Goal: Ask a question

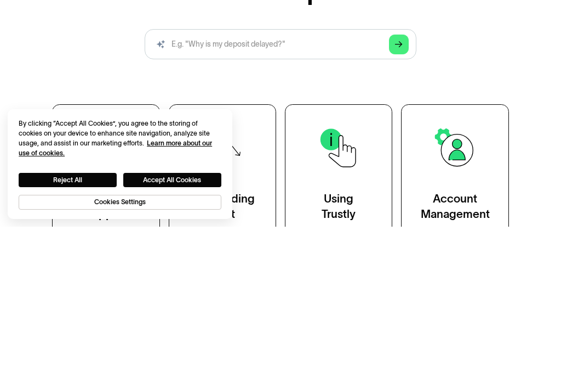
scroll to position [199, 0]
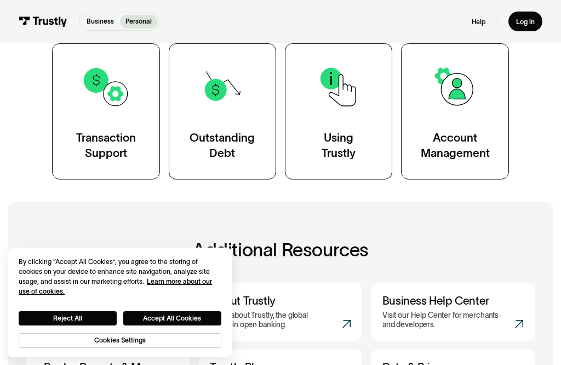
click at [342, 157] on div "Using Trustly" at bounding box center [339, 145] width 34 height 30
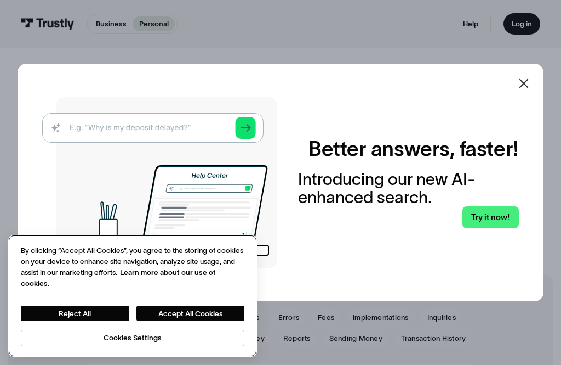
click at [201, 316] on button "Accept All Cookies" at bounding box center [190, 312] width 109 height 15
click at [187, 318] on button "Accept All Cookies" at bounding box center [190, 312] width 109 height 15
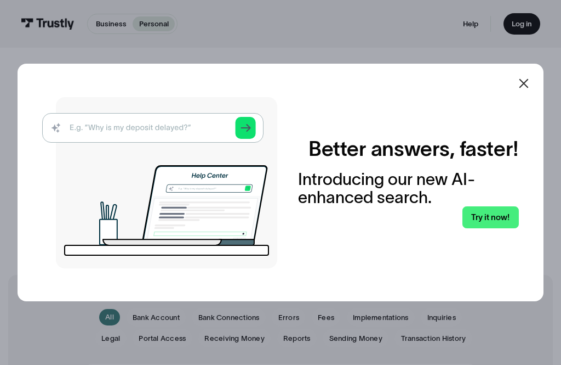
click at [528, 90] on icon at bounding box center [523, 83] width 13 height 13
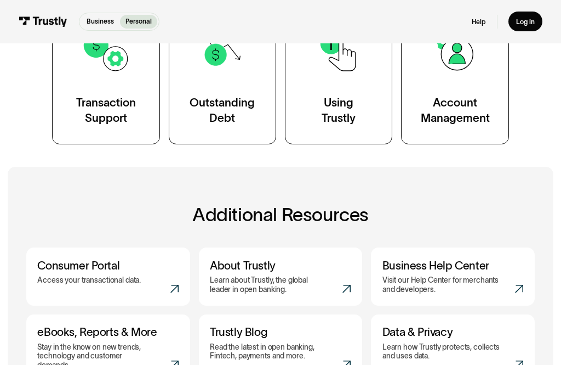
click at [474, 22] on link "Help" at bounding box center [479, 22] width 14 height 9
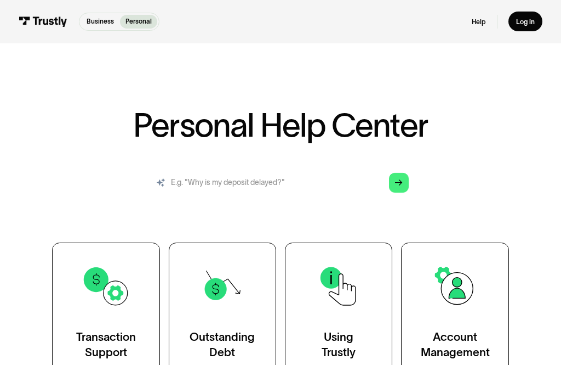
click at [224, 184] on input "search" at bounding box center [281, 182] width 272 height 30
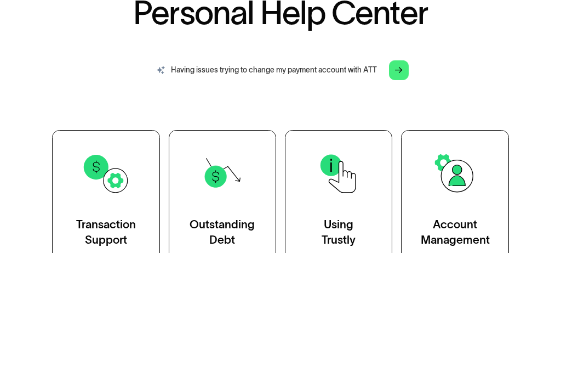
type input "Having issues trying to change my payment account with ATT"
click at [401, 179] on polygon "Search" at bounding box center [399, 182] width 8 height 7
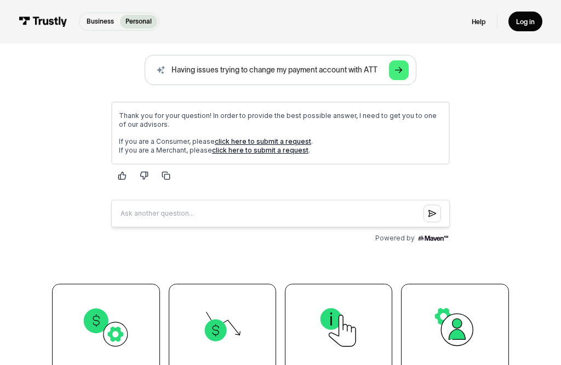
click at [257, 143] on link "click here to submit a request" at bounding box center [263, 140] width 96 height 8
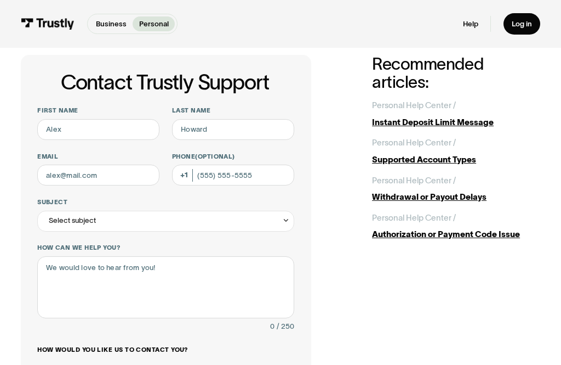
scroll to position [34, 0]
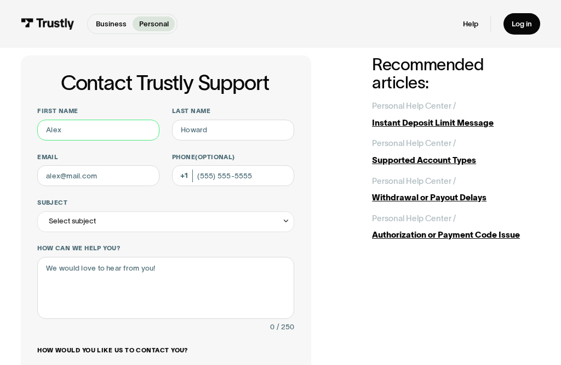
click at [90, 128] on input "First name" at bounding box center [98, 129] width 122 height 21
type input "[PERSON_NAME]"
type input "m"
type input "[PERSON_NAME]"
click at [231, 127] on input "Last name" at bounding box center [233, 129] width 122 height 21
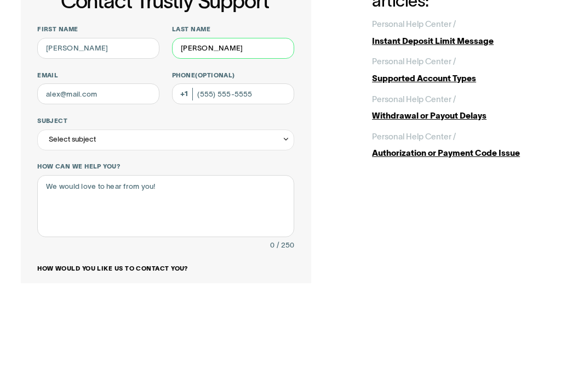
type input "[PERSON_NAME]"
click at [107, 165] on input "Email" at bounding box center [98, 175] width 122 height 21
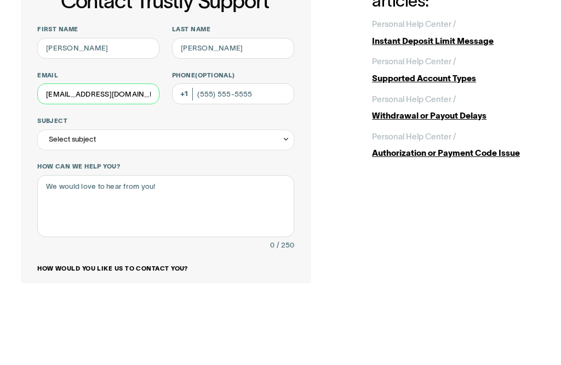
type input "[EMAIL_ADDRESS][DOMAIN_NAME]"
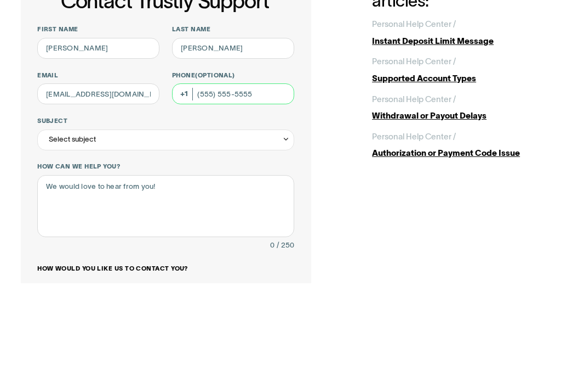
click at [272, 165] on input "Phone (Optional)" at bounding box center [233, 175] width 122 height 21
type input "(314) 814-4798"
click at [278, 211] on div "Select subject" at bounding box center [165, 221] width 257 height 21
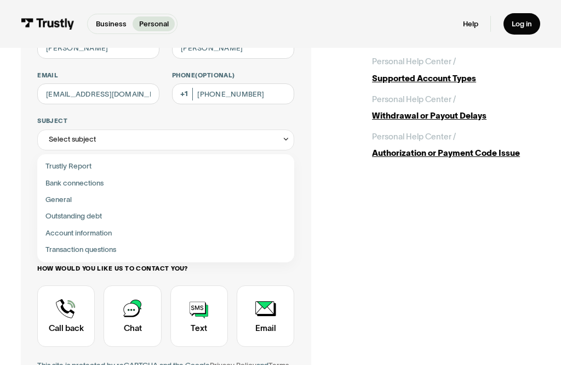
click at [82, 183] on div "Contact Trustly Support" at bounding box center [166, 183] width 249 height 16
type input "**********"
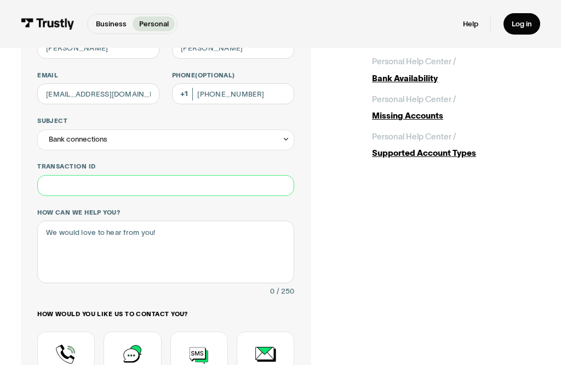
click at [283, 184] on input "Transaction ID" at bounding box center [165, 185] width 257 height 21
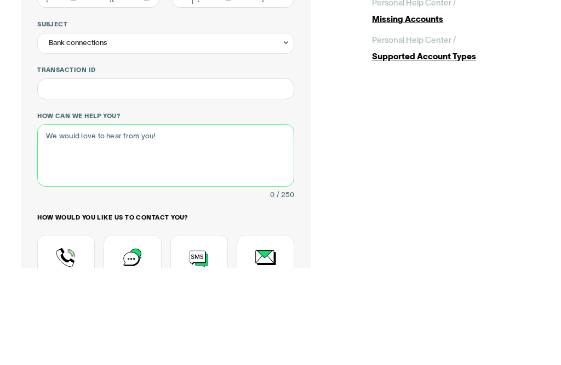
click at [169, 220] on textarea "How can we help you?" at bounding box center [165, 251] width 257 height 62
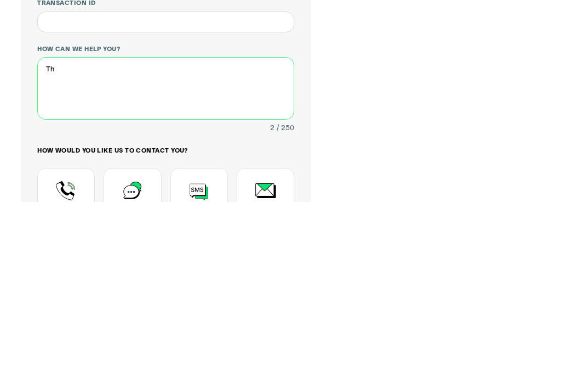
type textarea "T"
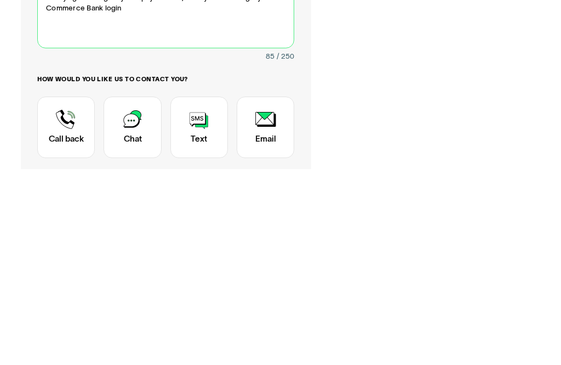
scroll to position [155, 0]
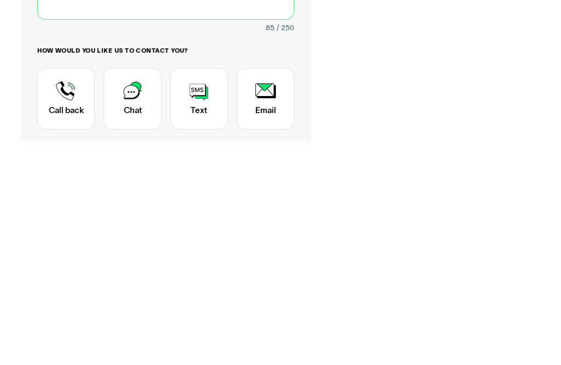
type textarea "I’m trying to change my autopay on AT&T, Trustly is not taking my Commerce Bank…"
click at [138, 292] on div "Contact Trustly Support" at bounding box center [133, 322] width 58 height 61
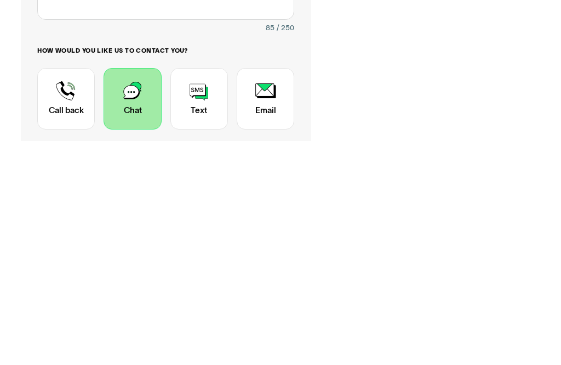
scroll to position [379, 0]
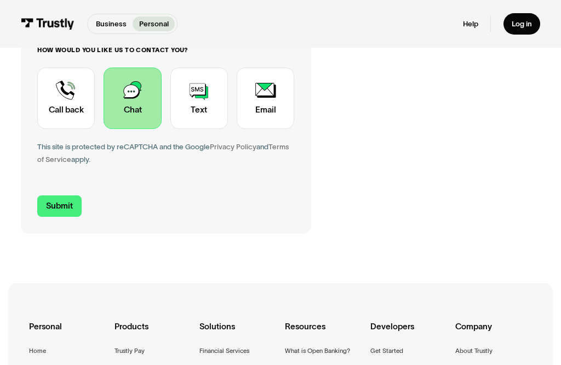
click at [60, 201] on input "Submit" at bounding box center [59, 206] width 44 height 22
type input "+13148144798"
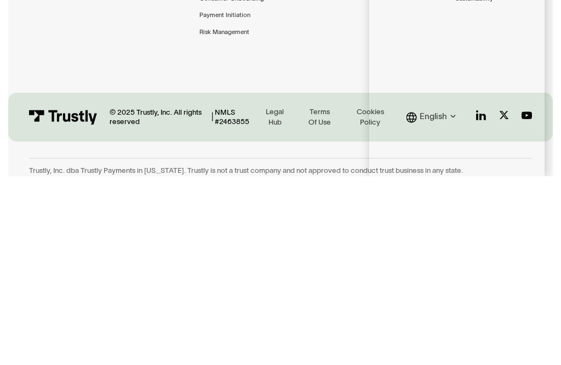
scroll to position [231, 0]
